Goal: Obtain resource: Download file/media

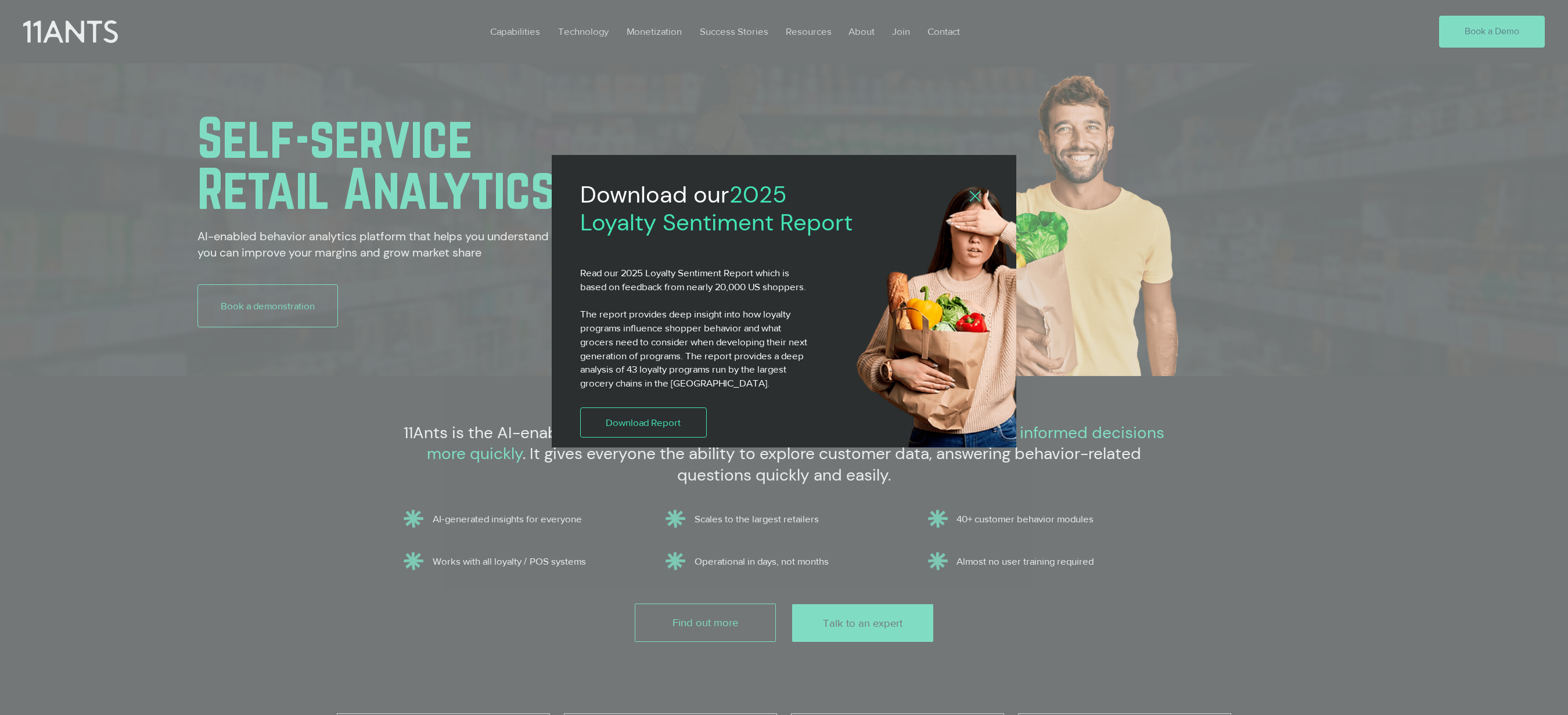
click at [660, 31] on div "2025 Loyalty Sentiment Report" at bounding box center [784, 358] width 1568 height 715
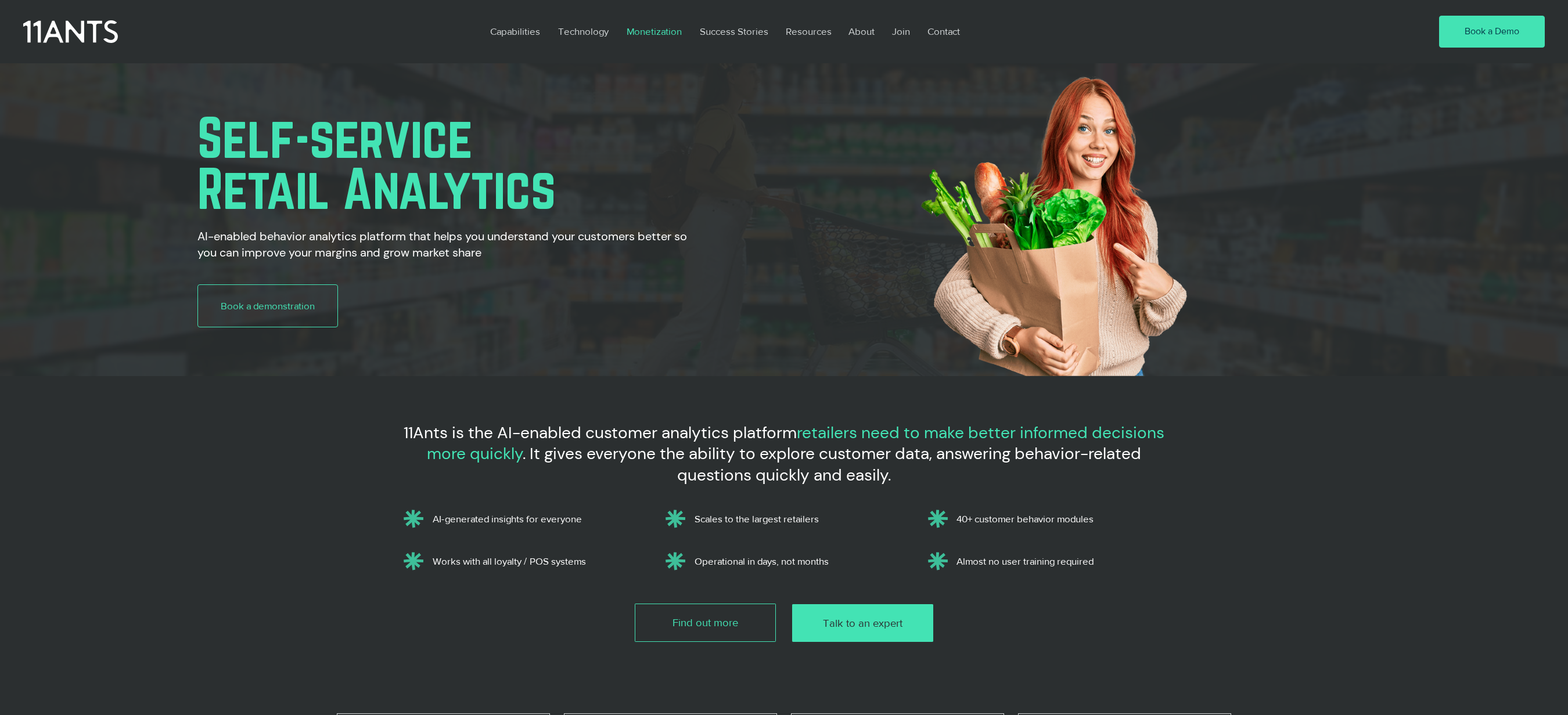
click at [665, 31] on p "Monetization" at bounding box center [653, 31] width 67 height 27
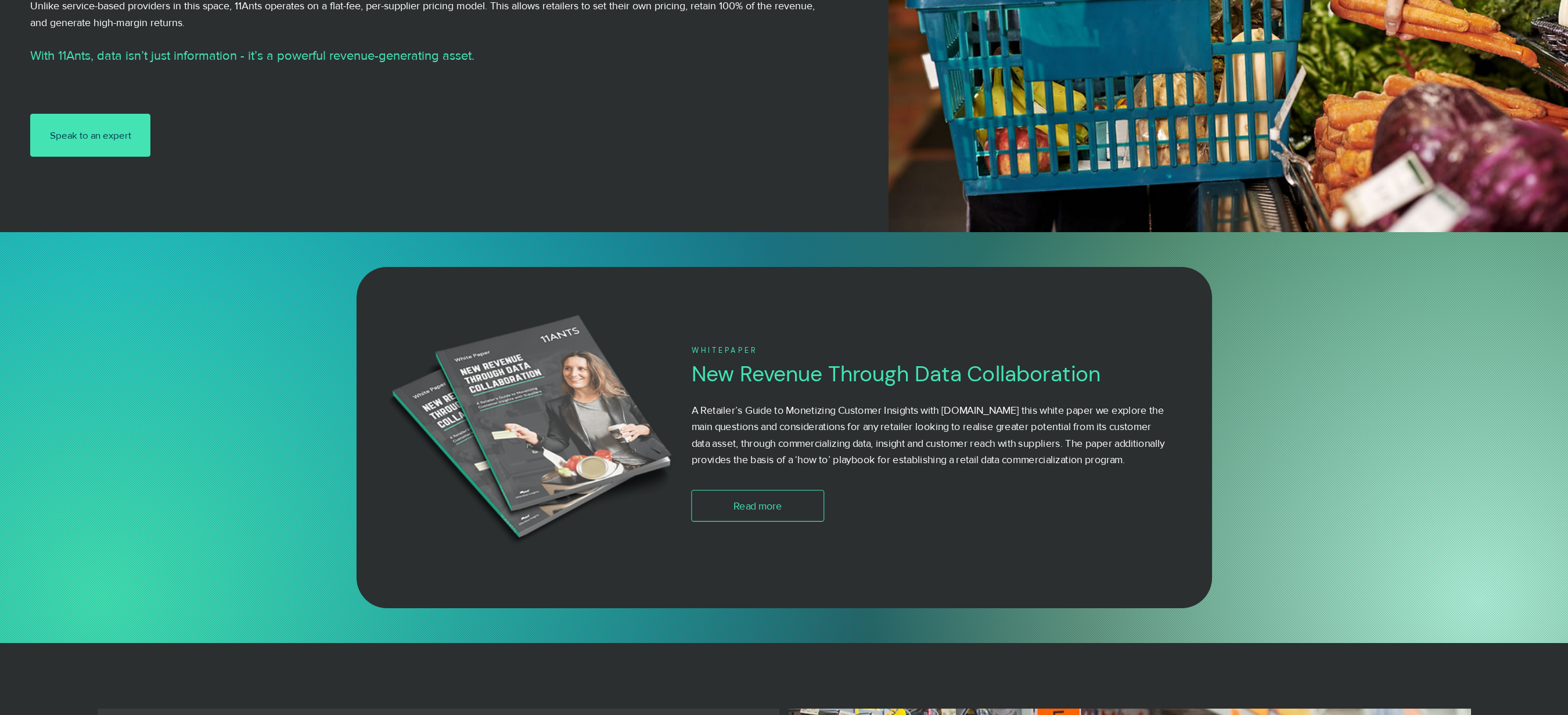
scroll to position [464, 0]
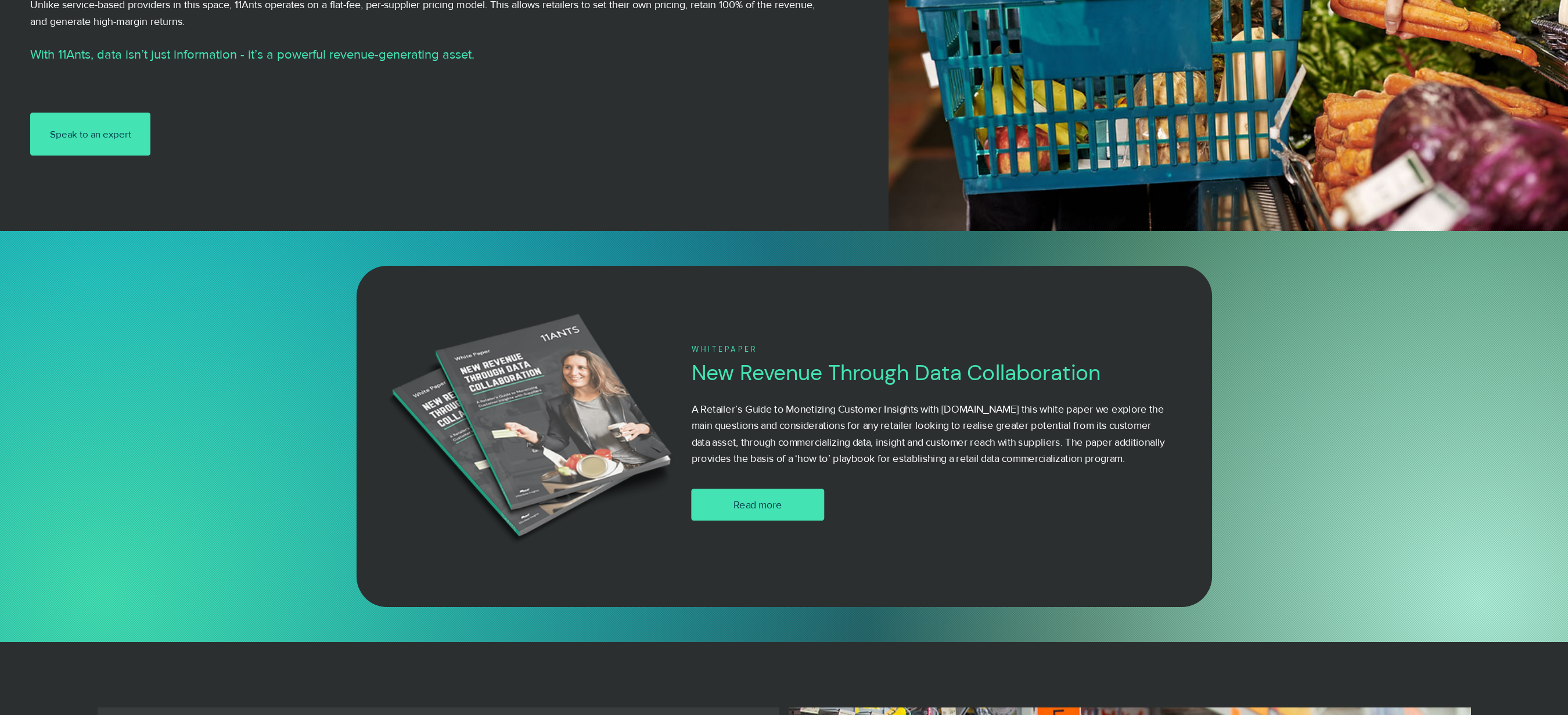
click at [767, 512] on span "Read more" at bounding box center [757, 505] width 49 height 15
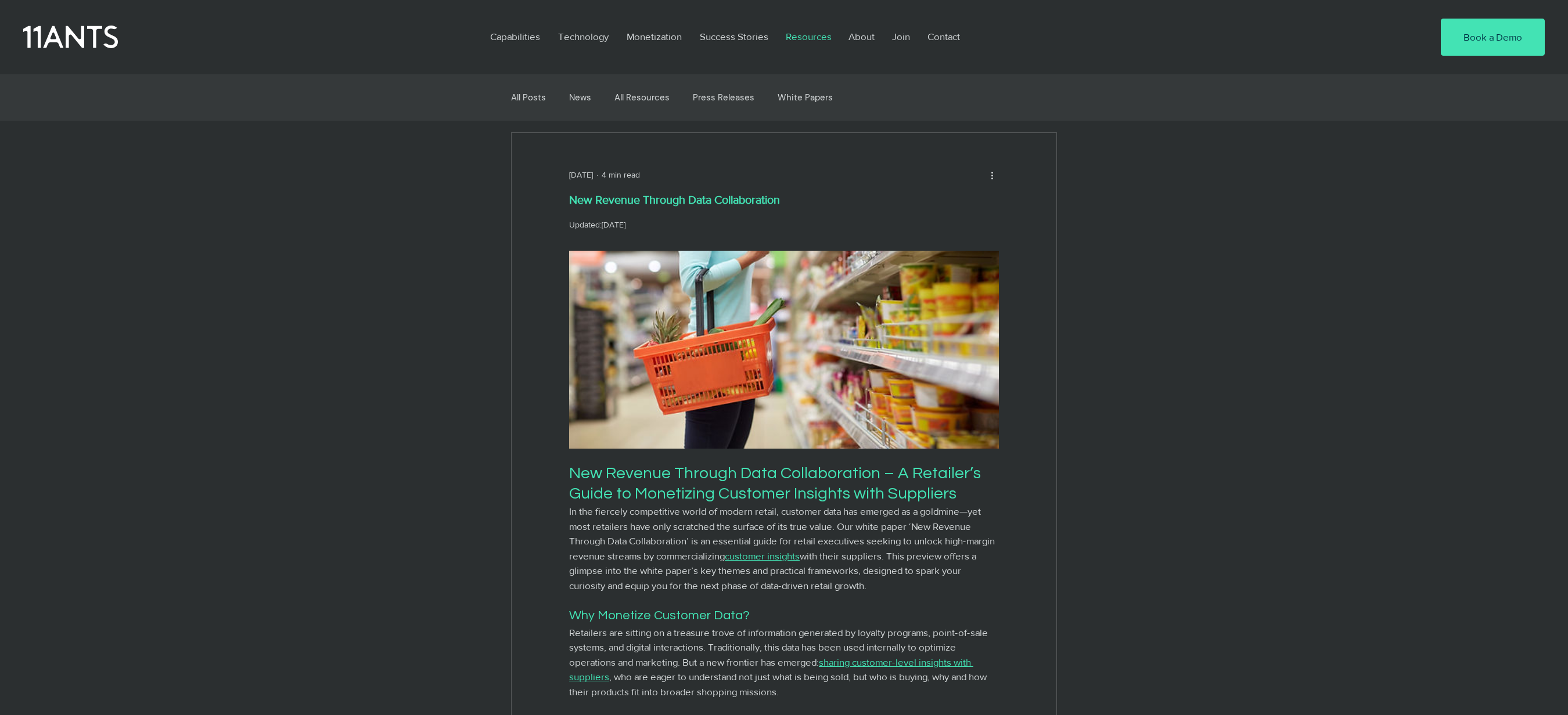
click at [803, 32] on p "Resources" at bounding box center [808, 36] width 58 height 27
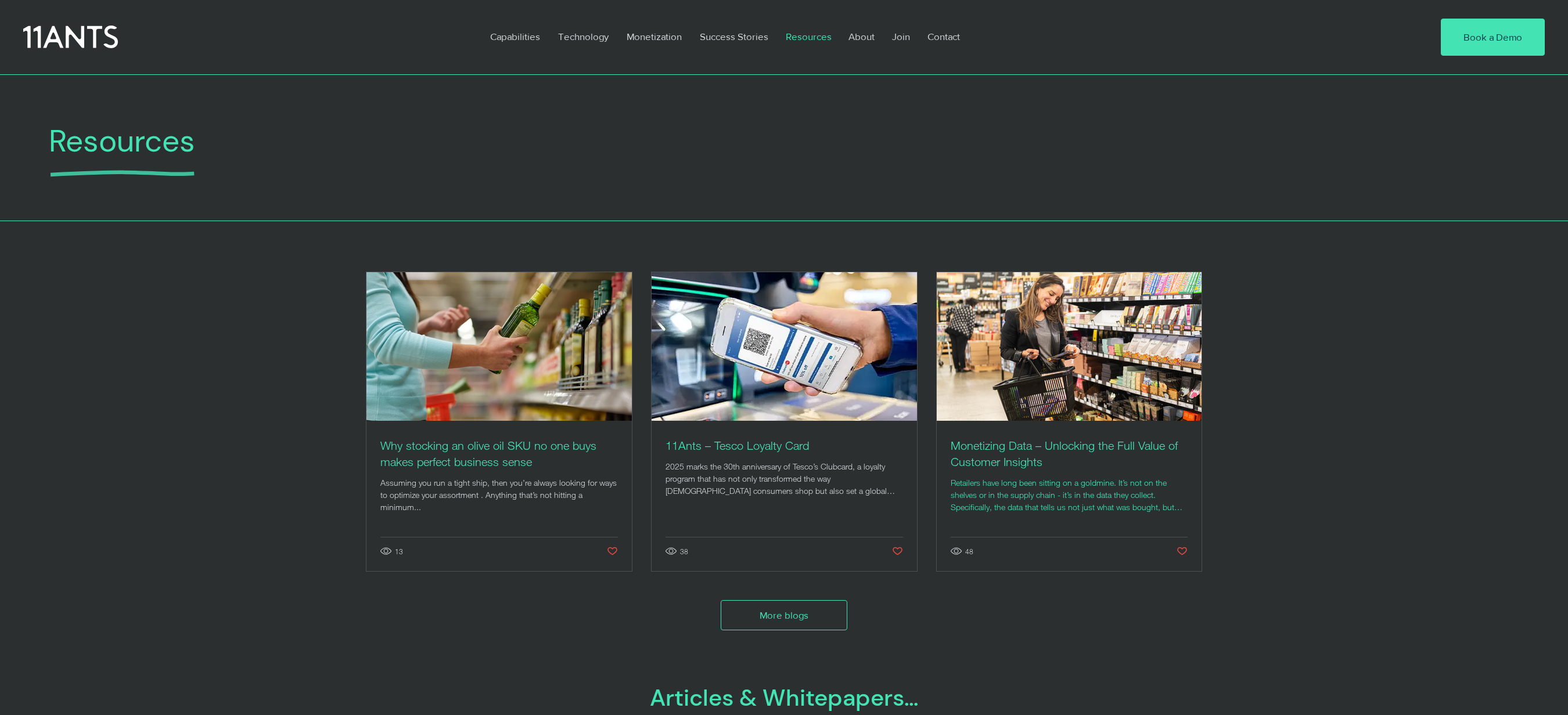
click at [1032, 442] on h2 "Monetizing Data – Unlocking the Full Value of Customer Insights" at bounding box center [1069, 453] width 237 height 32
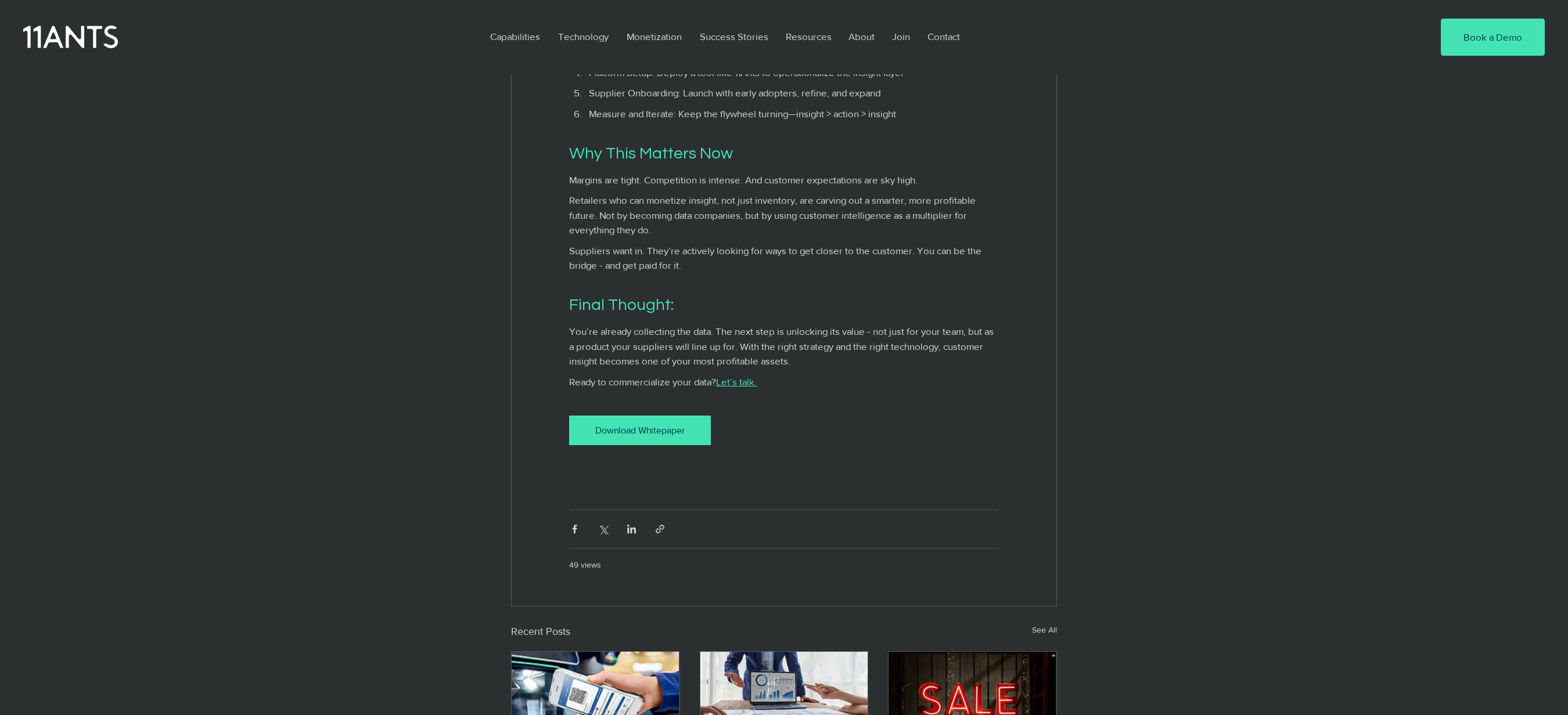
scroll to position [2063, 0]
click at [658, 436] on div "Download Whitepaper" at bounding box center [640, 429] width 114 height 12
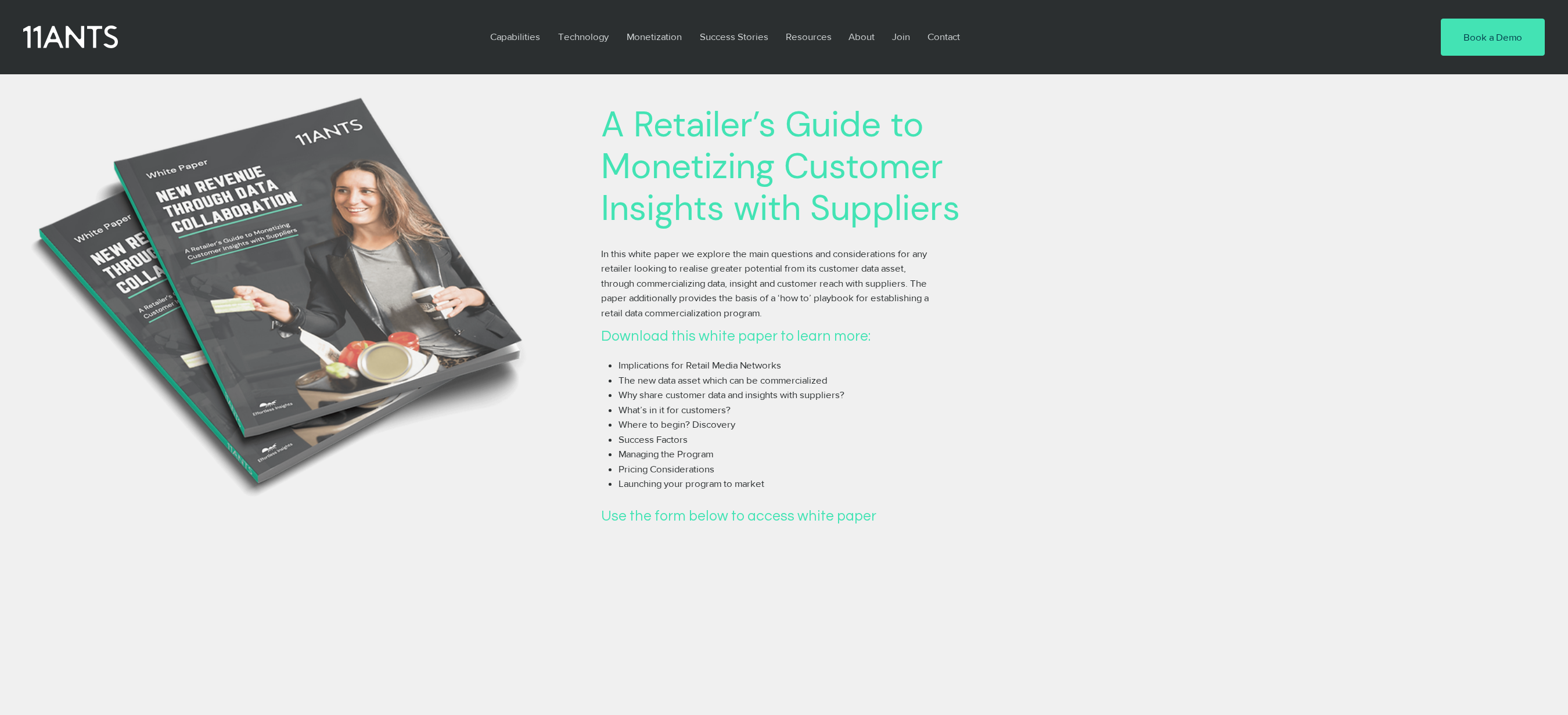
scroll to position [153, 0]
click at [651, 34] on p "Monetization" at bounding box center [653, 36] width 67 height 27
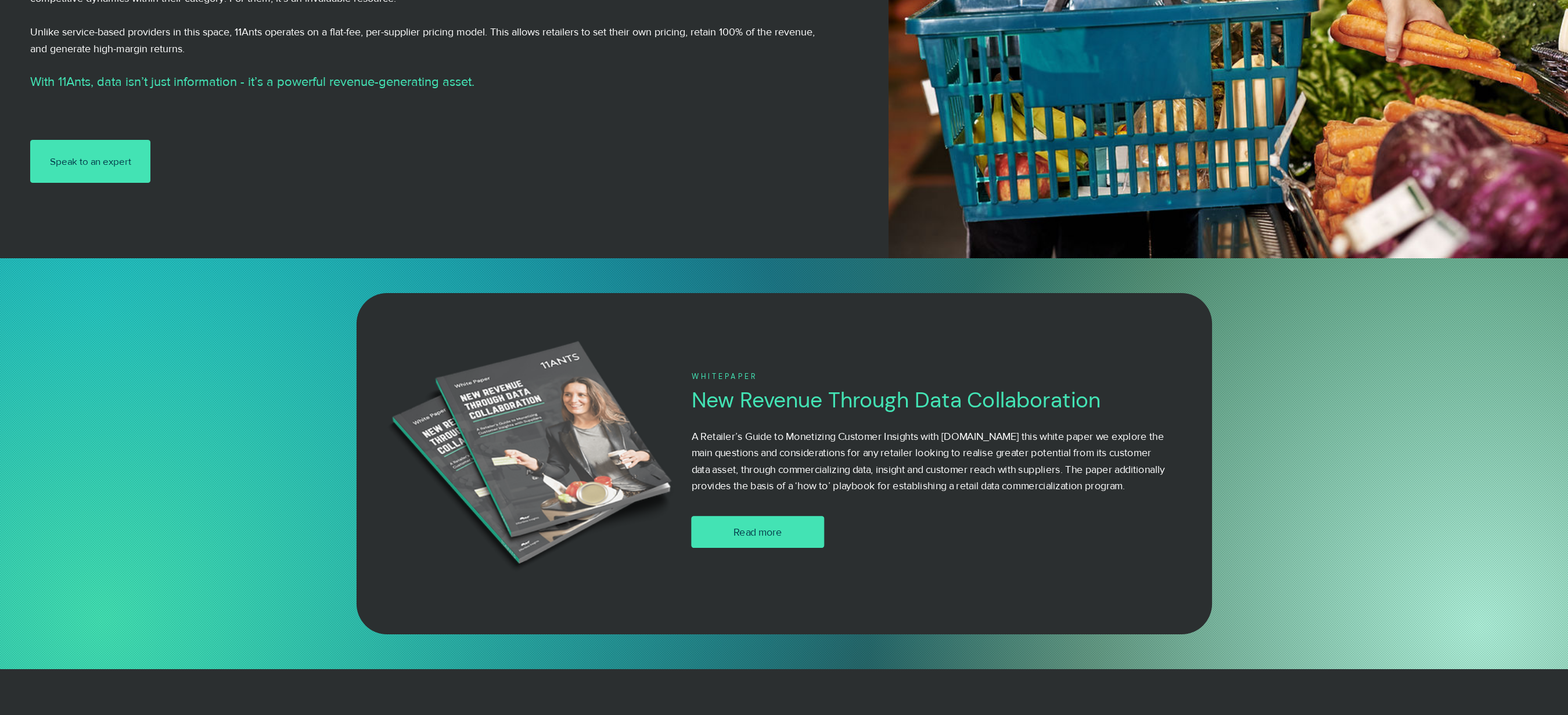
scroll to position [437, 0]
click at [764, 539] on span "Read more" at bounding box center [757, 531] width 49 height 15
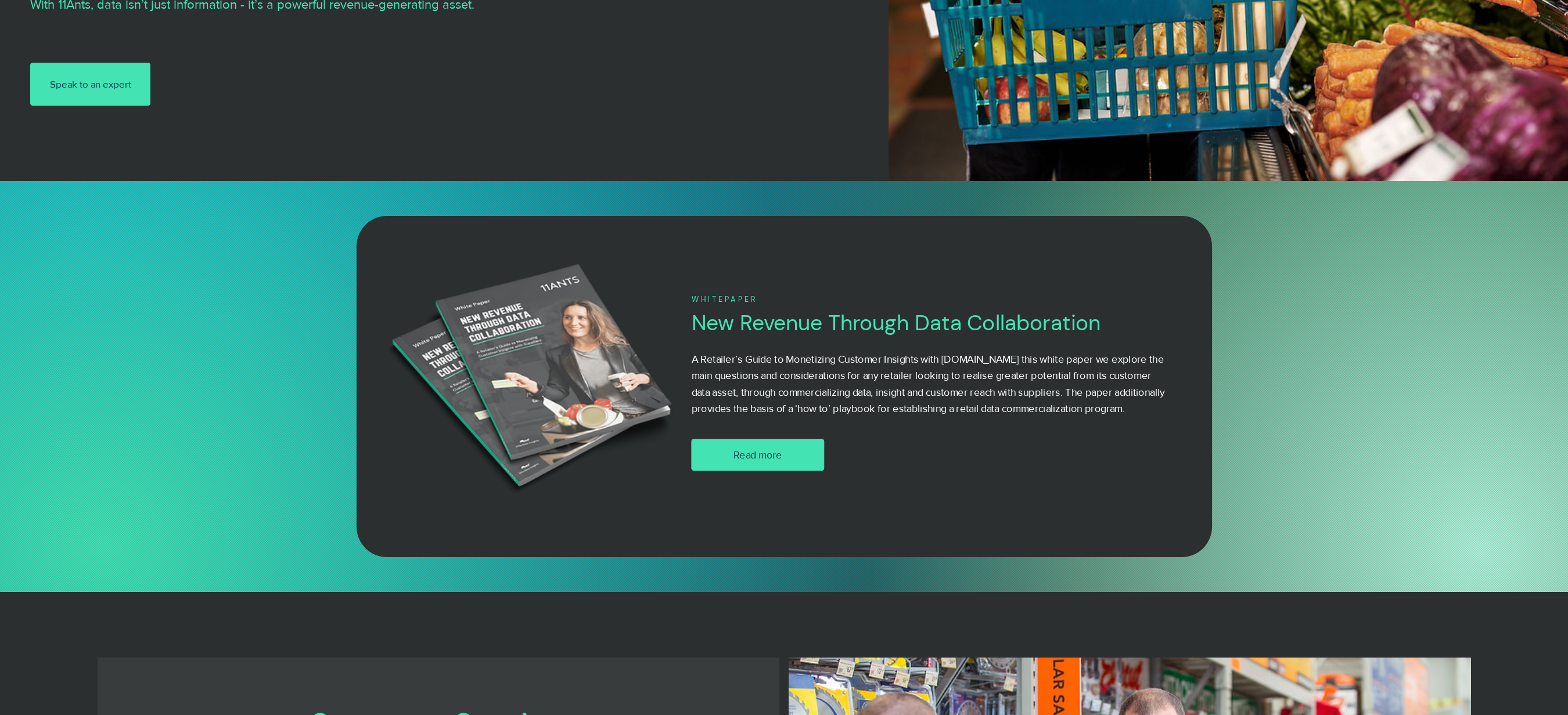
scroll to position [516, 0]
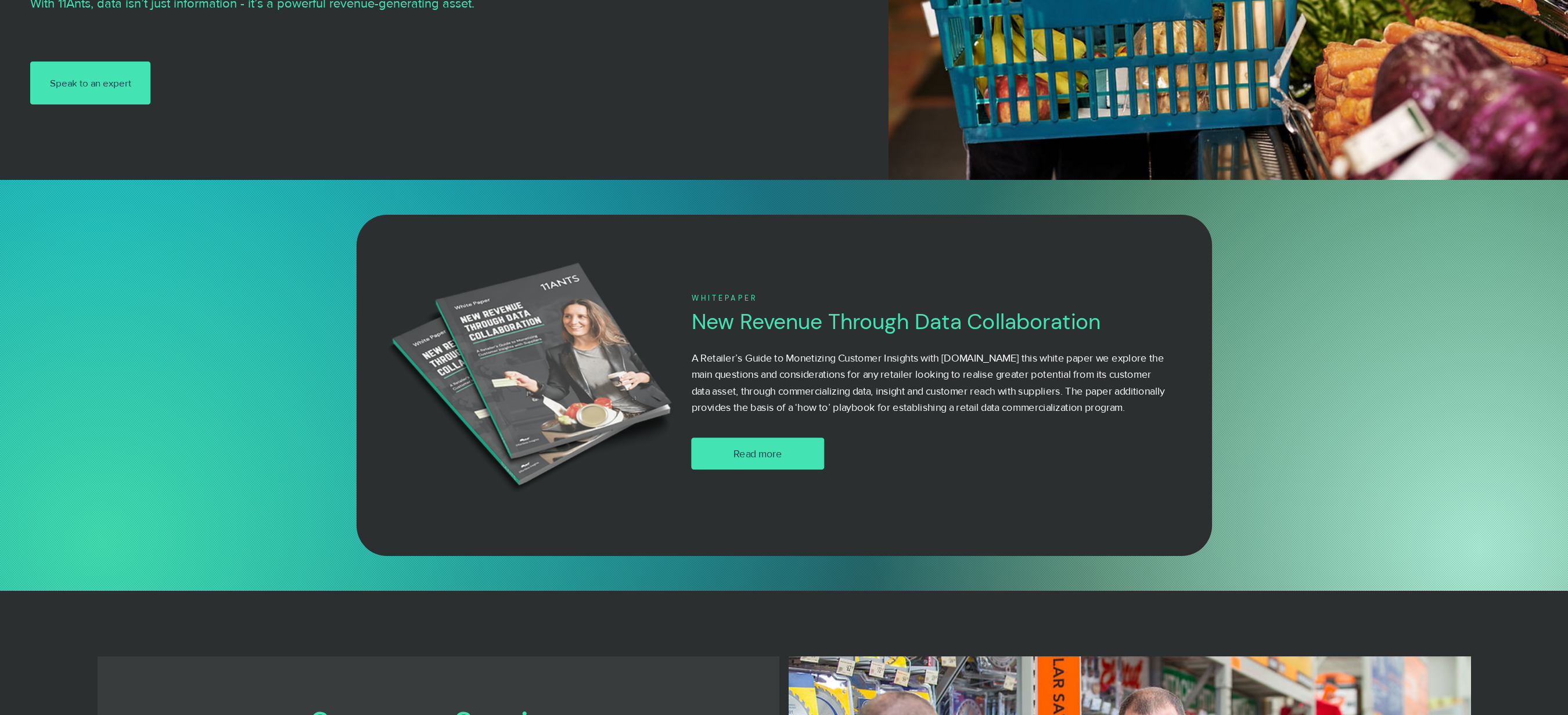
click at [762, 461] on span "Read more" at bounding box center [757, 454] width 49 height 15
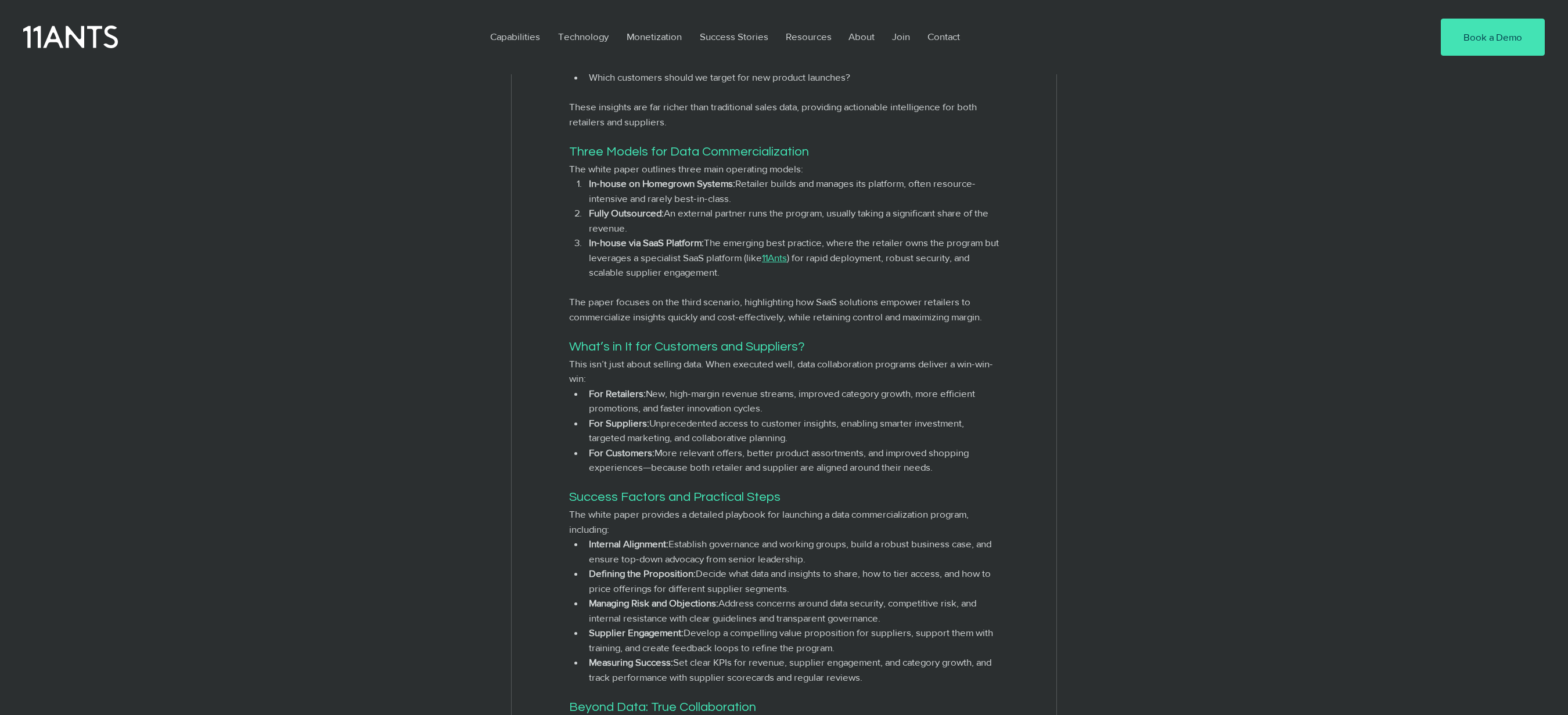
scroll to position [1032, 0]
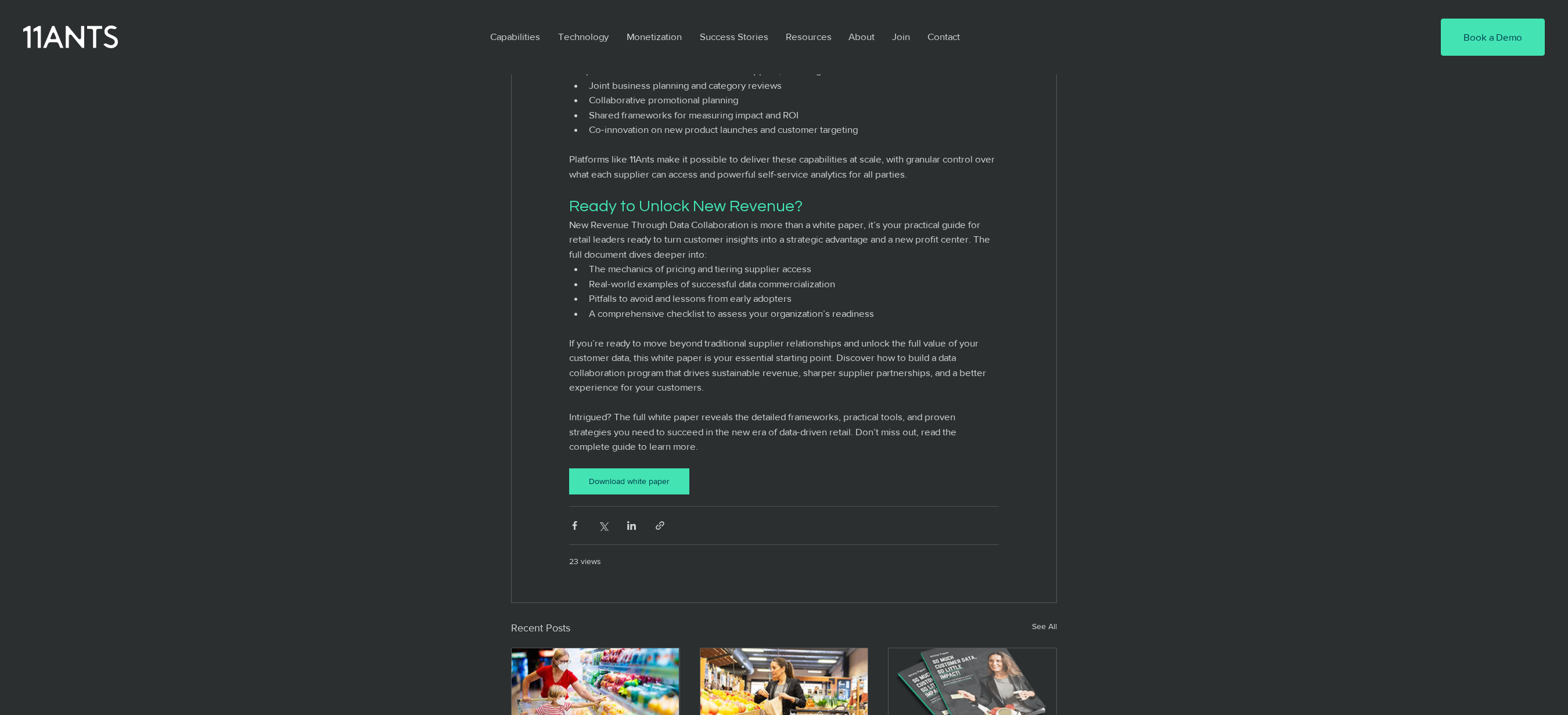
scroll to position [1703, 0]
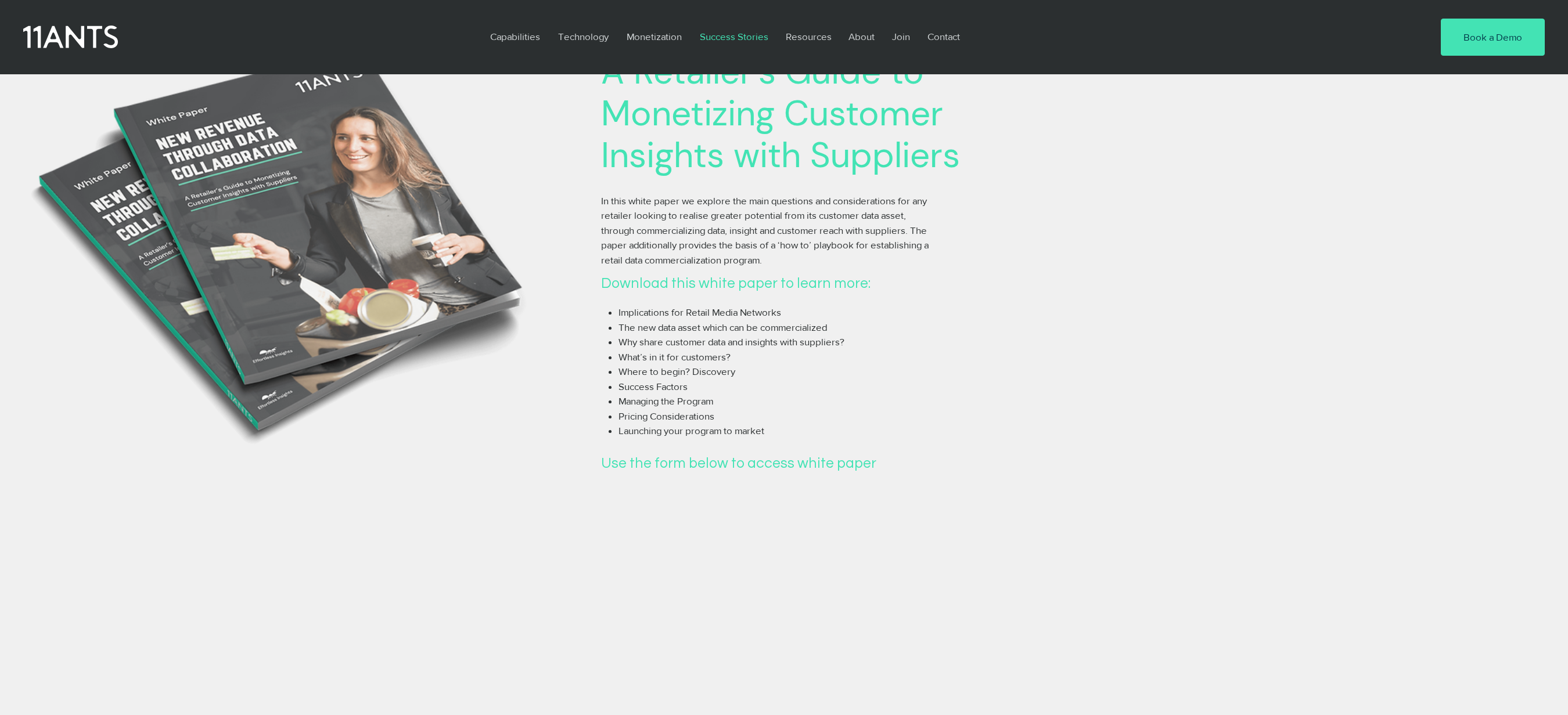
scroll to position [199, 0]
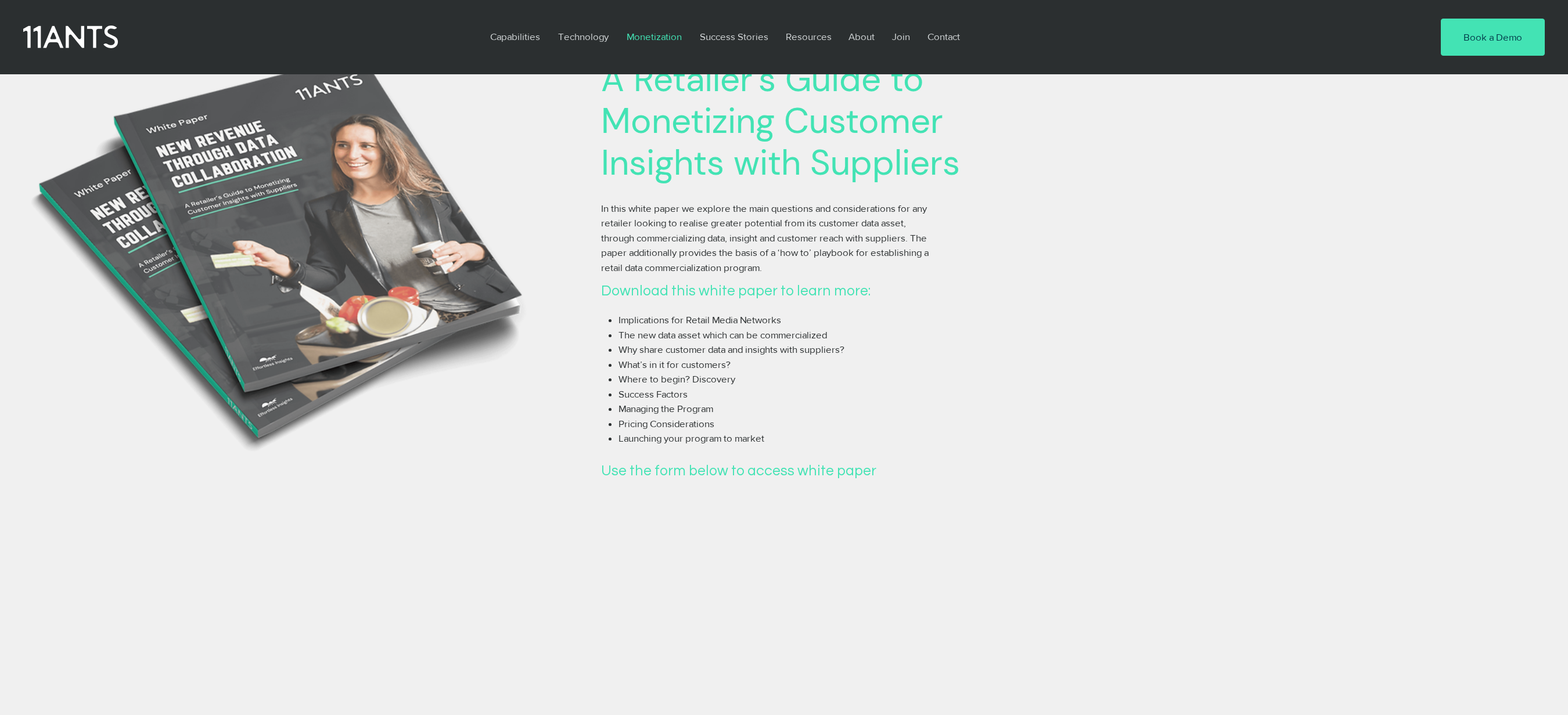
click at [653, 28] on p "Monetization" at bounding box center [653, 36] width 67 height 27
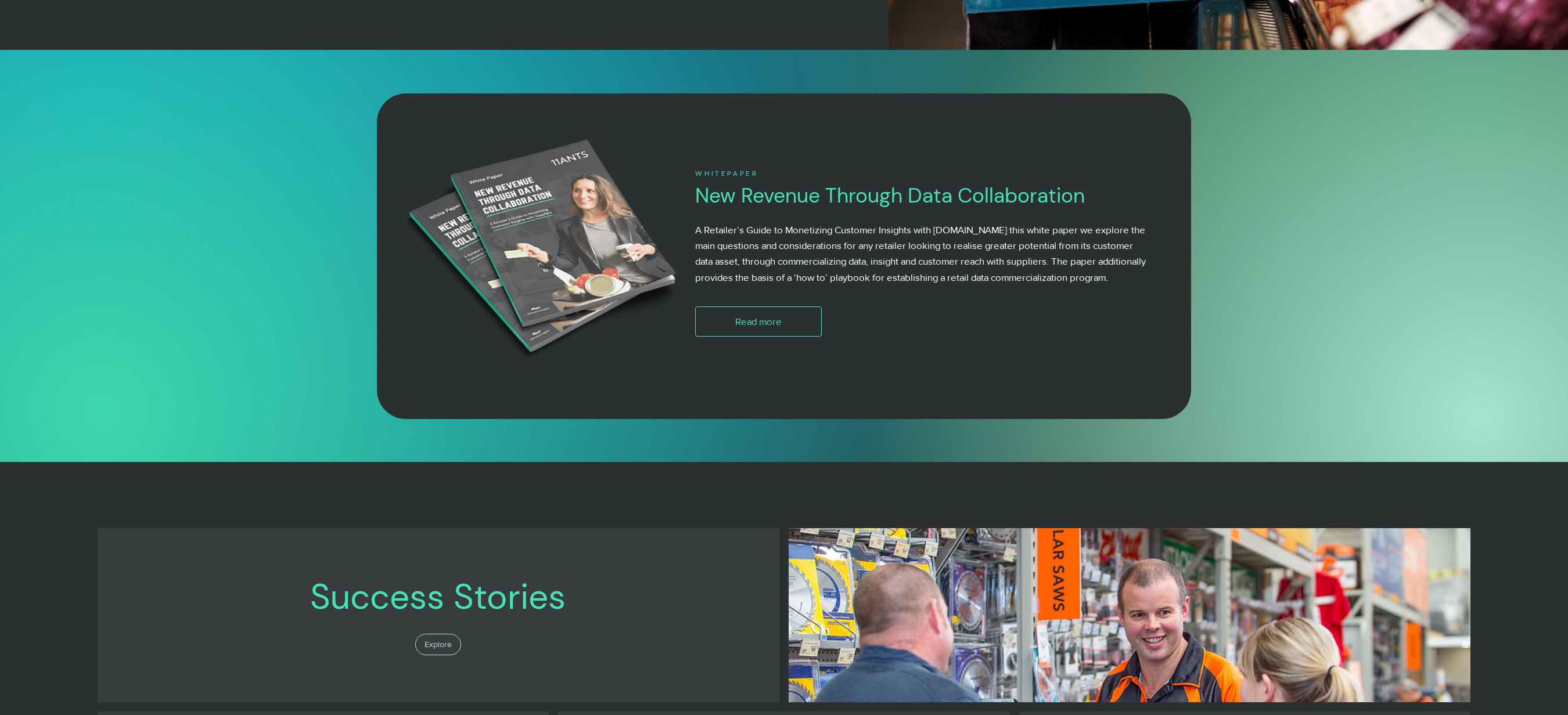
scroll to position [633, 0]
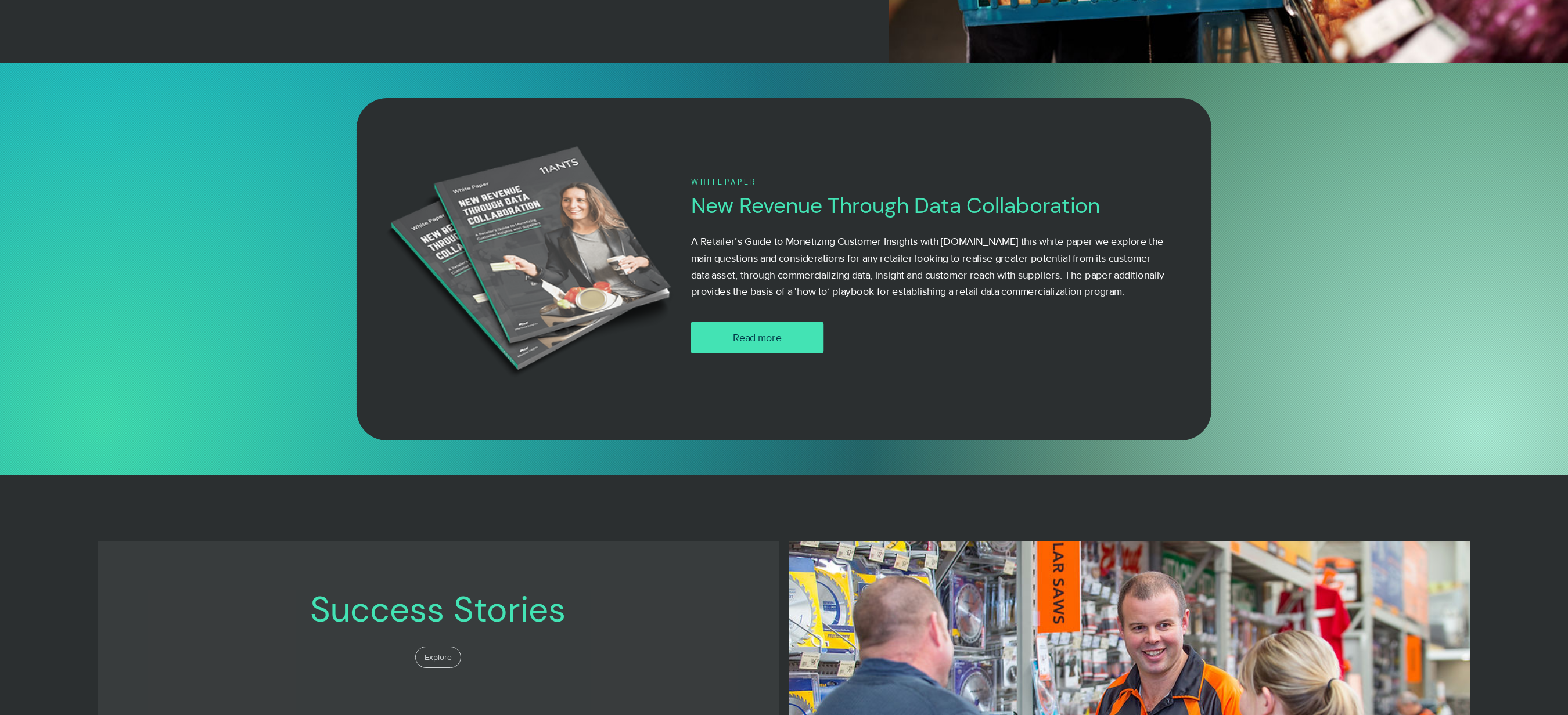
click at [762, 336] on span "Read more" at bounding box center [756, 337] width 49 height 15
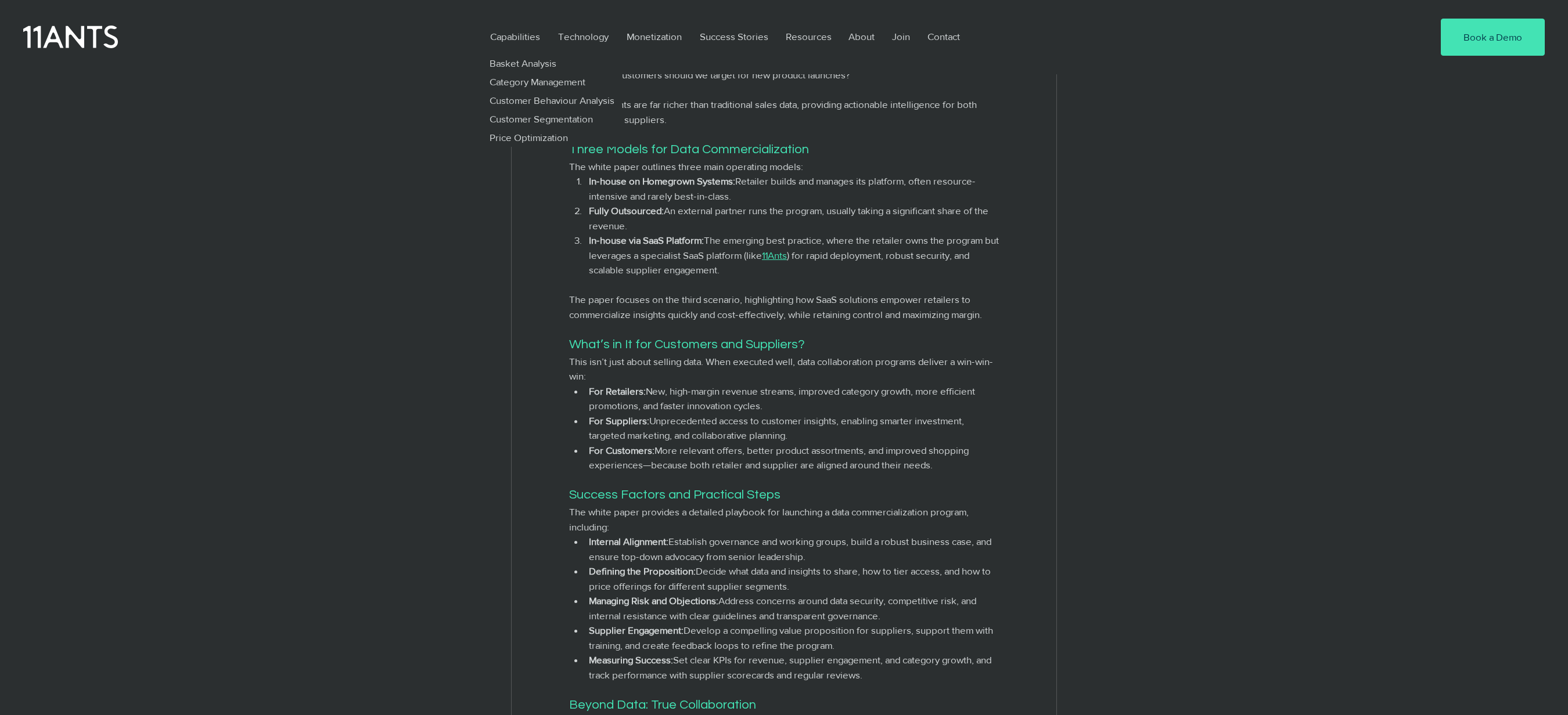
scroll to position [1020, 0]
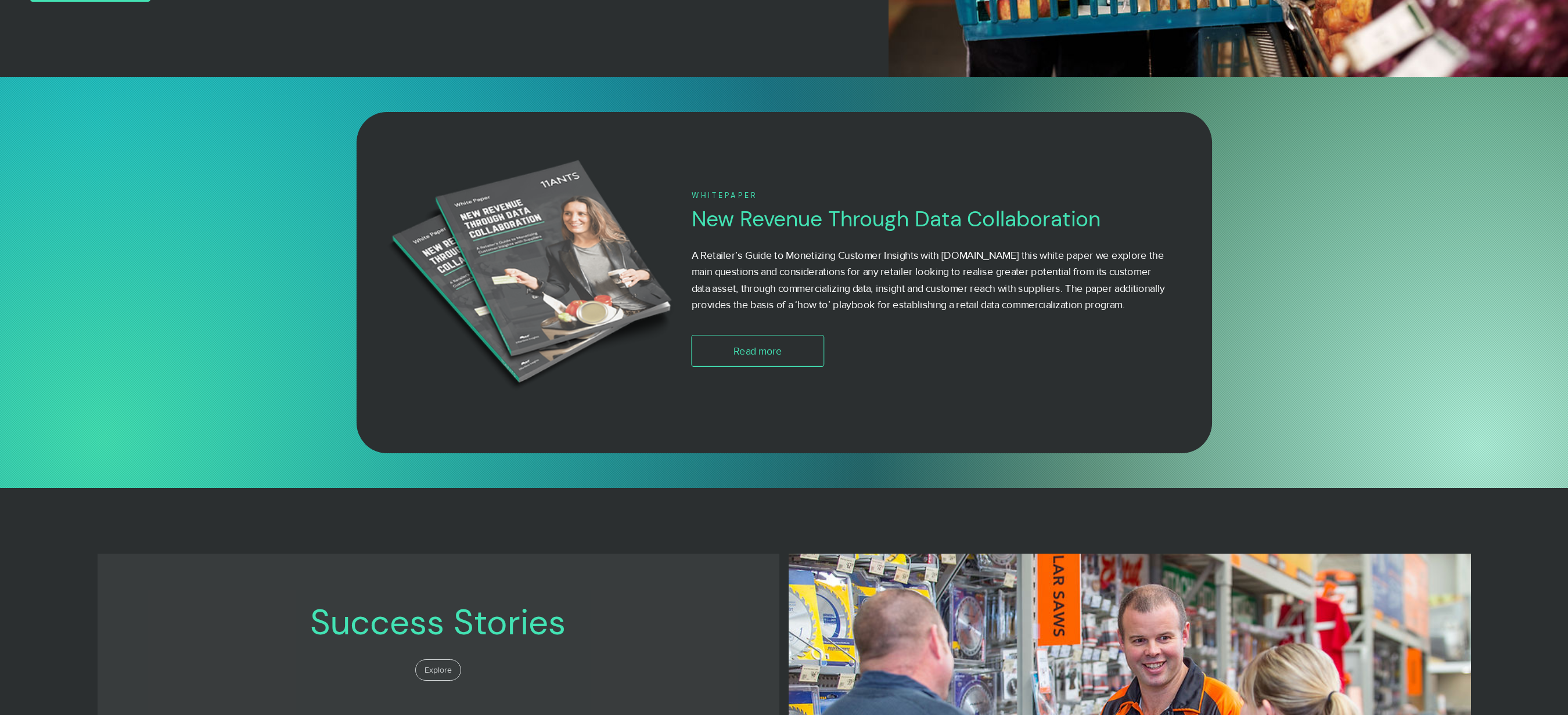
scroll to position [619, 0]
click at [517, 259] on img at bounding box center [531, 278] width 315 height 253
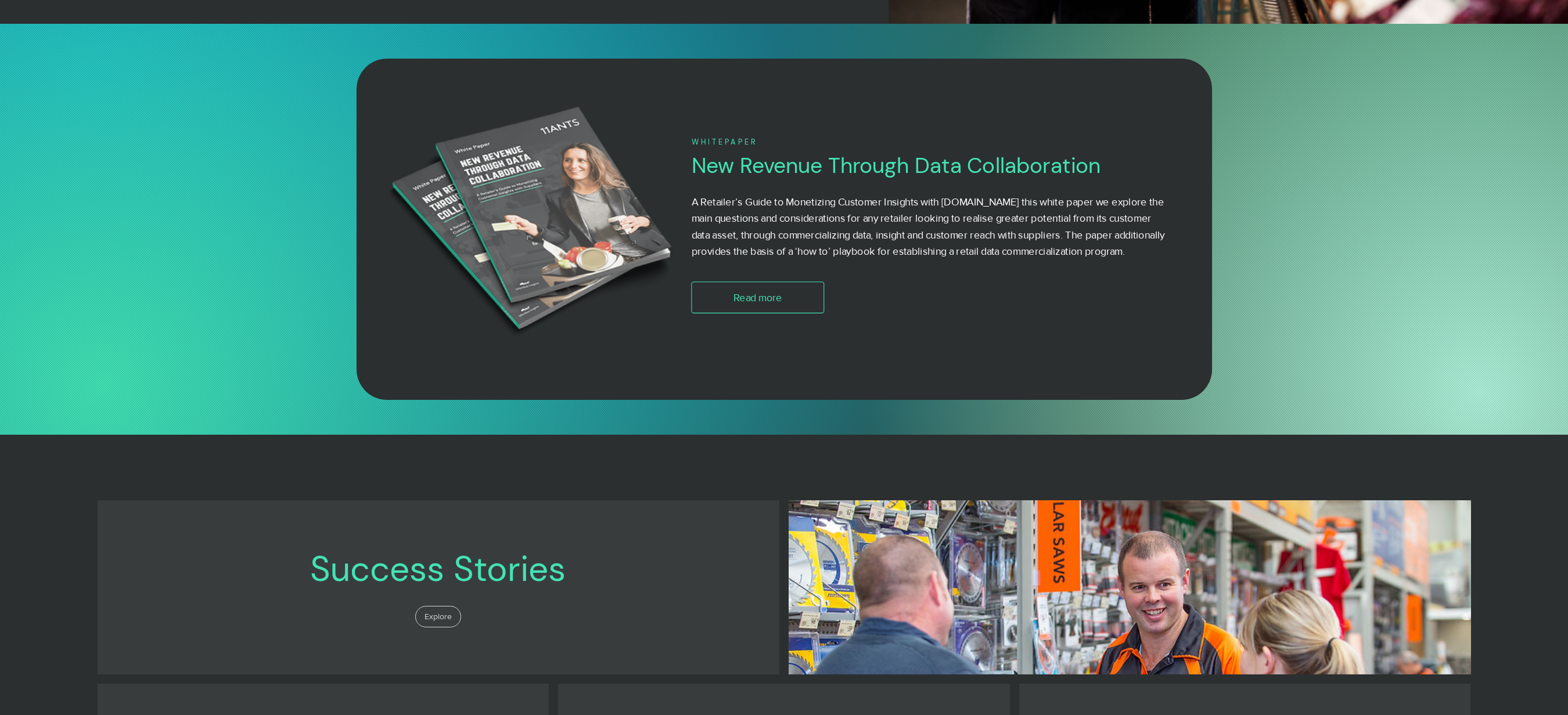
scroll to position [671, 0]
click at [755, 305] on span "Read more" at bounding box center [757, 298] width 49 height 15
click at [528, 219] on img at bounding box center [531, 226] width 315 height 253
click at [770, 305] on span "Read more" at bounding box center [757, 298] width 49 height 15
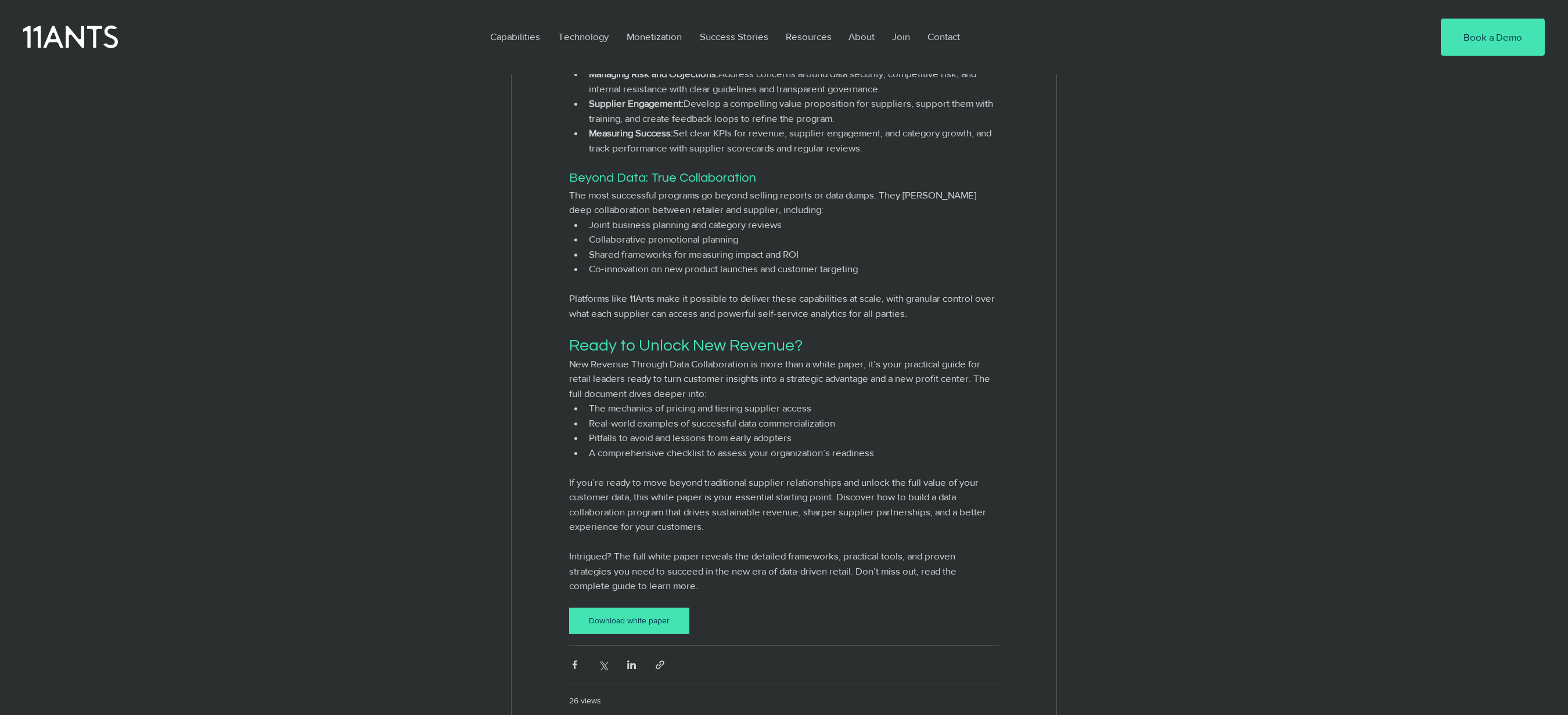
scroll to position [1680, 0]
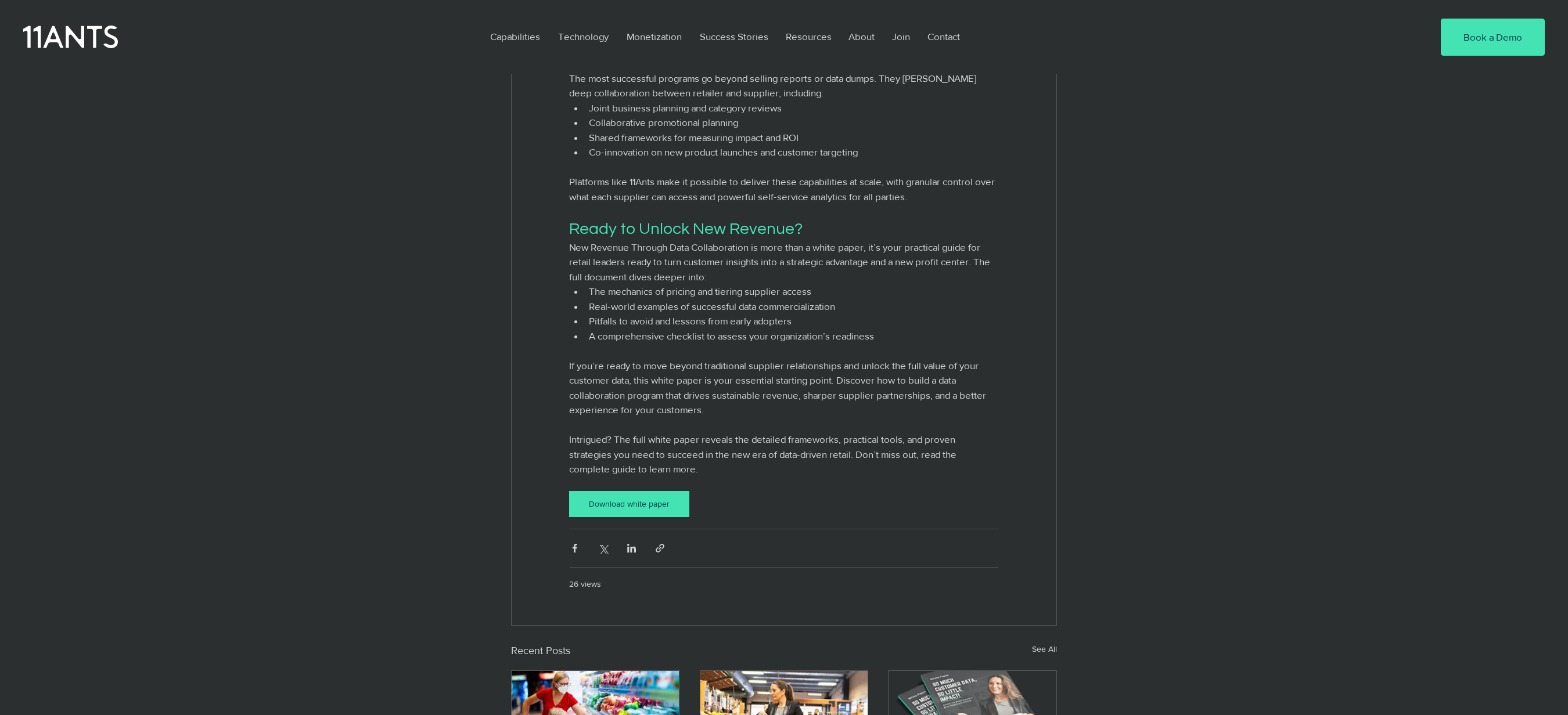
click at [652, 510] on div "Download white paper" at bounding box center [630, 504] width 107 height 12
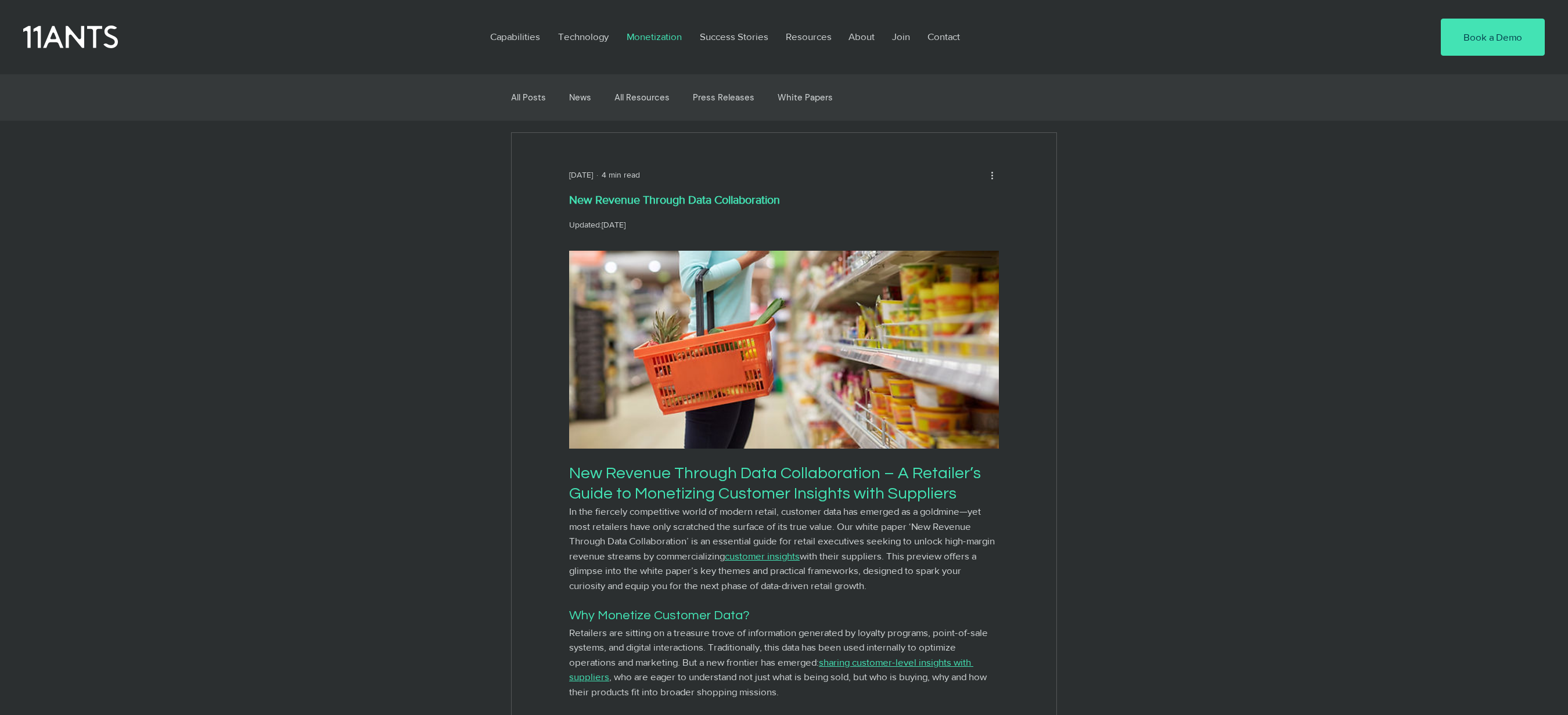
click at [655, 36] on p "Monetization" at bounding box center [653, 36] width 67 height 27
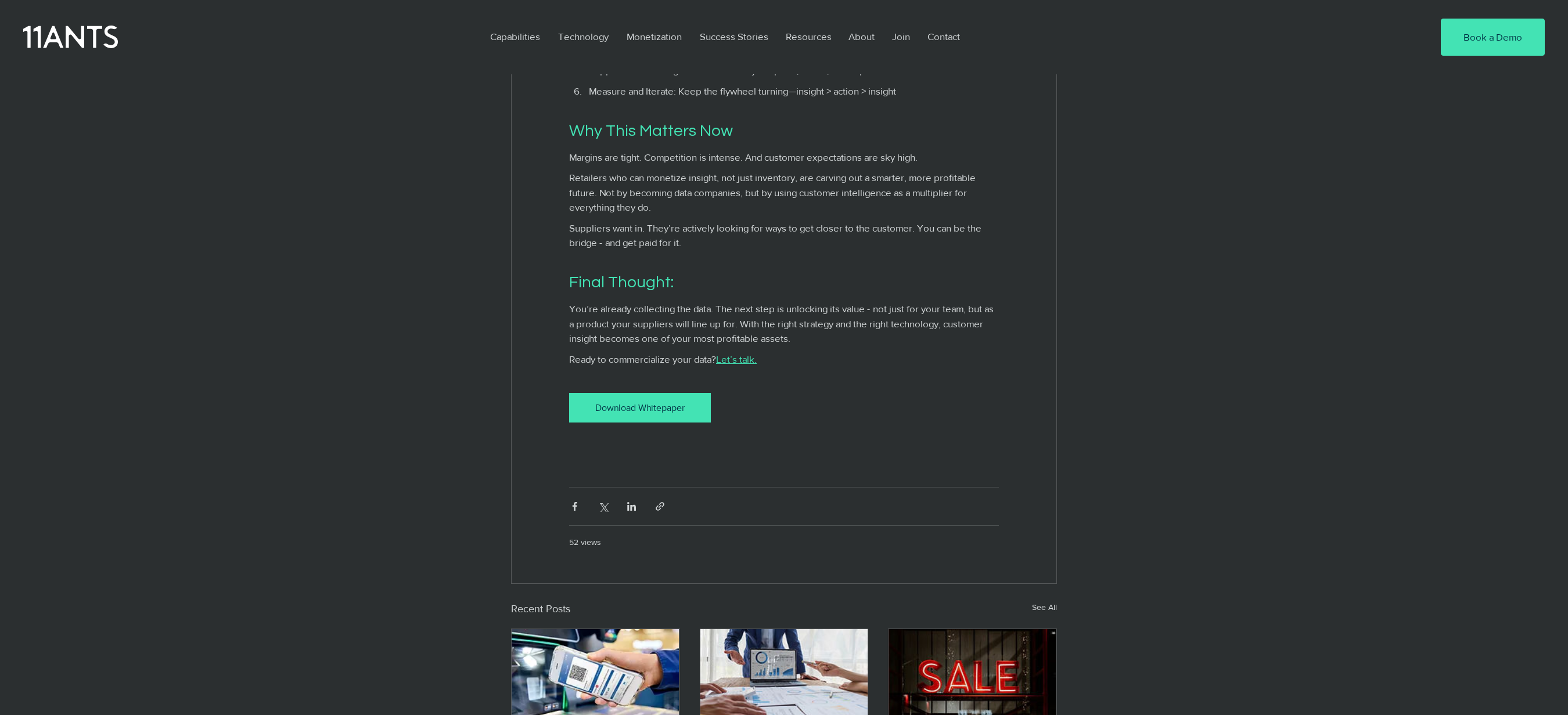
scroll to position [2097, 0]
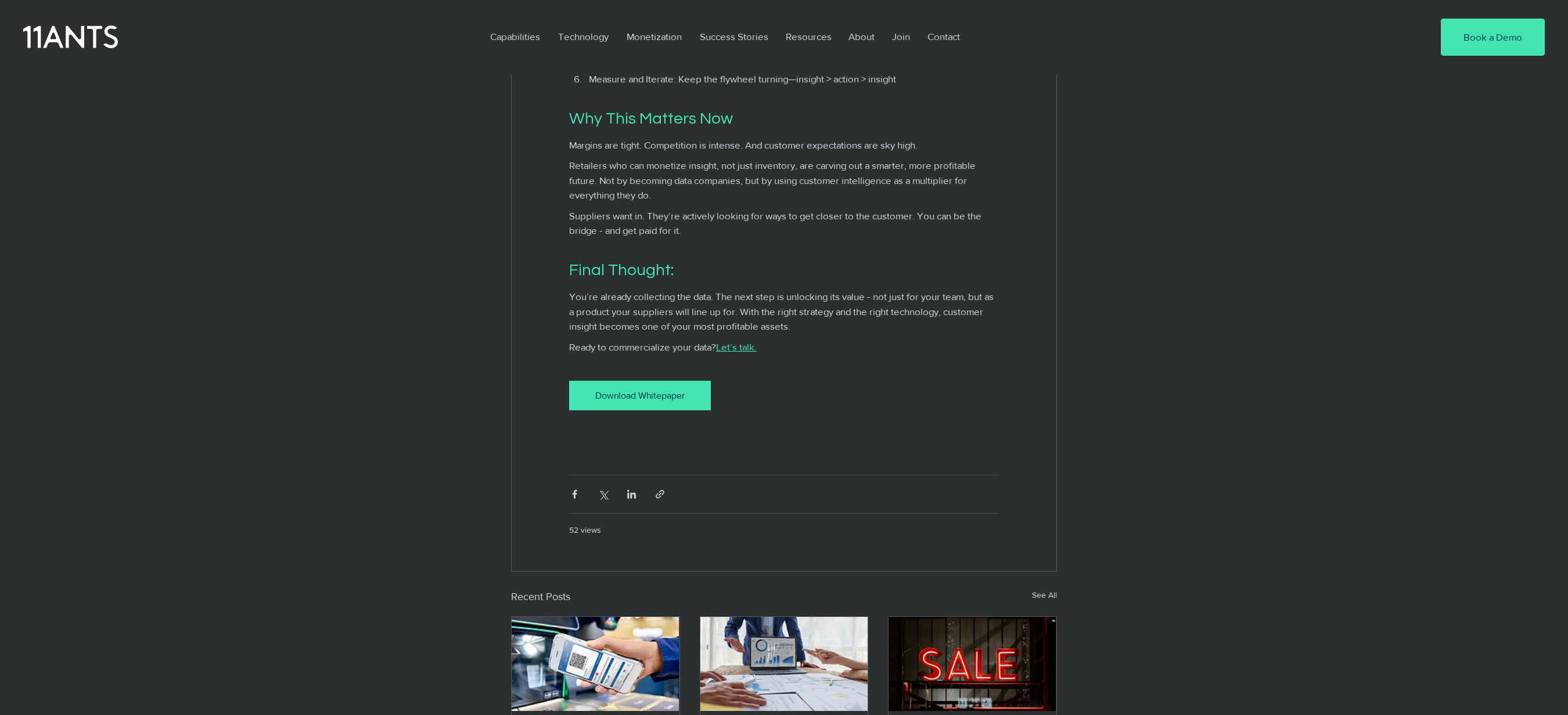
click at [635, 411] on link "Download Whitepaper" at bounding box center [640, 395] width 142 height 29
